Goal: Information Seeking & Learning: Stay updated

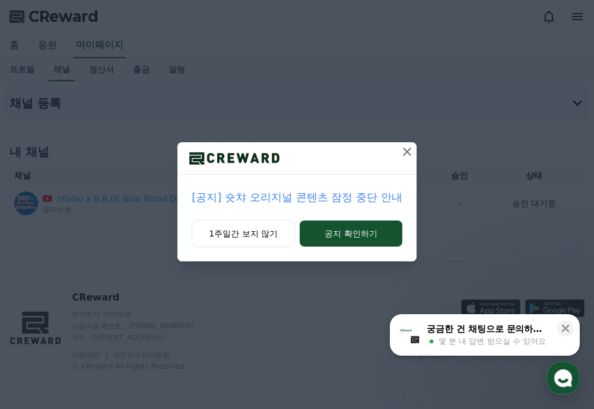
click at [288, 201] on p "[공지] 숏챠 오리지널 콘텐츠 잠정 중단 안내" at bounding box center [297, 197] width 210 height 17
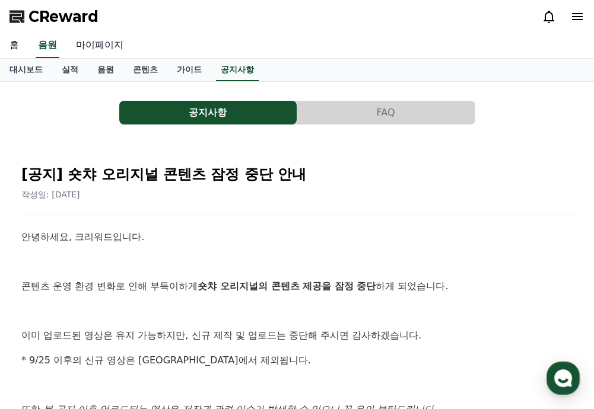
click at [96, 50] on link "마이페이지" at bounding box center [99, 45] width 66 height 25
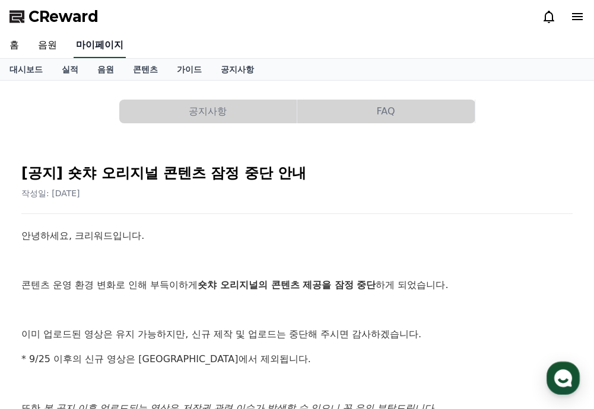
select select "**********"
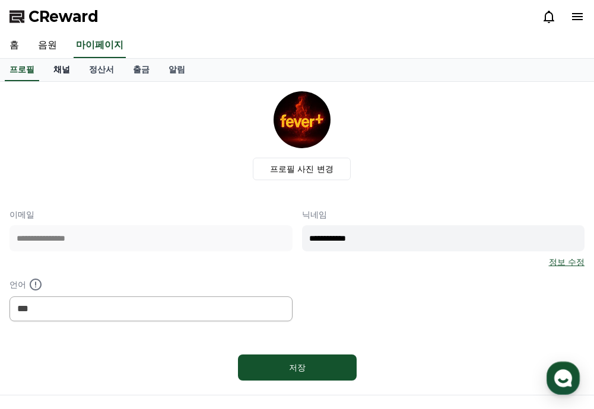
click at [73, 72] on link "채널" at bounding box center [62, 70] width 36 height 23
